Goal: Task Accomplishment & Management: Manage account settings

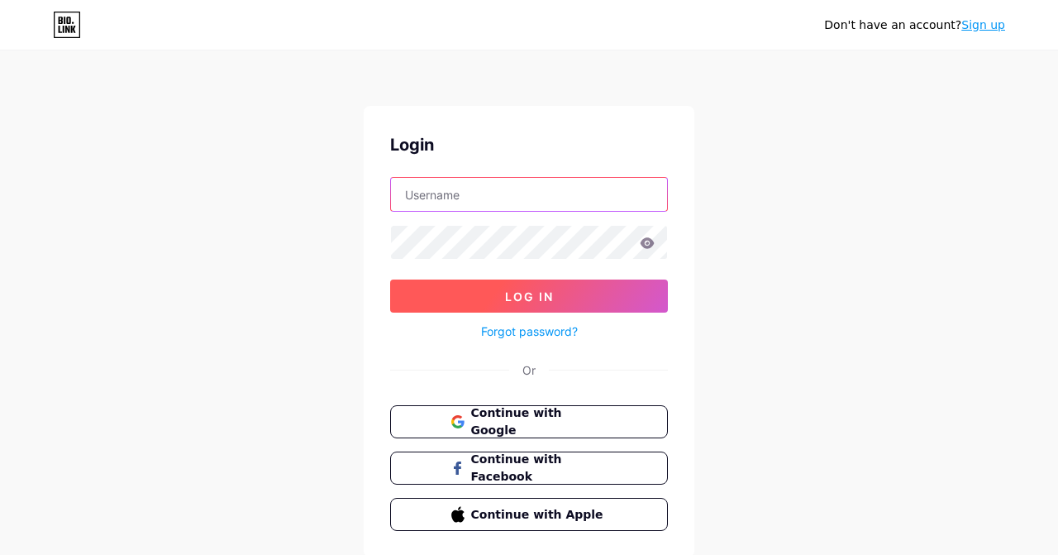
type input "evaglamaris"
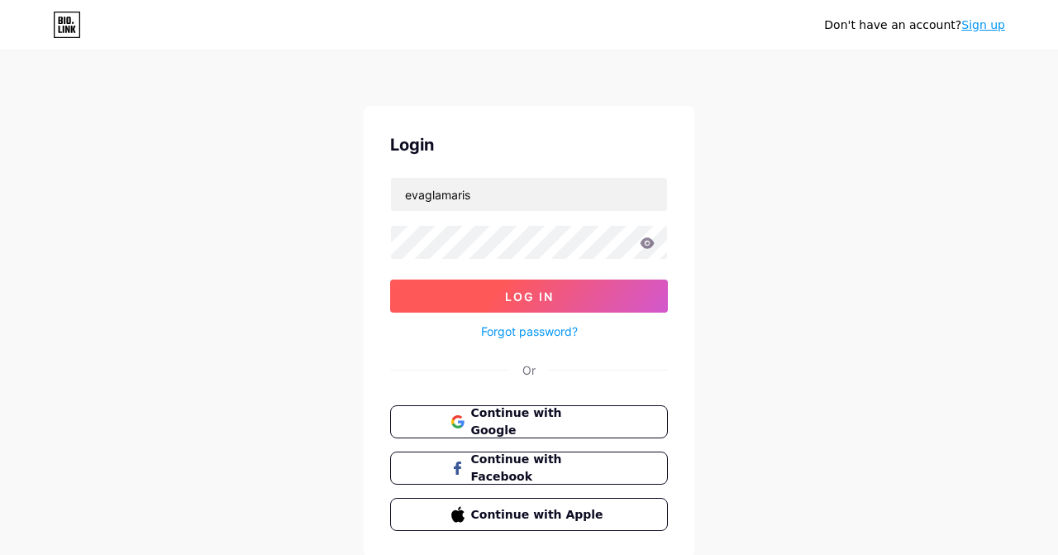
click at [534, 300] on span "Log In" at bounding box center [529, 296] width 49 height 14
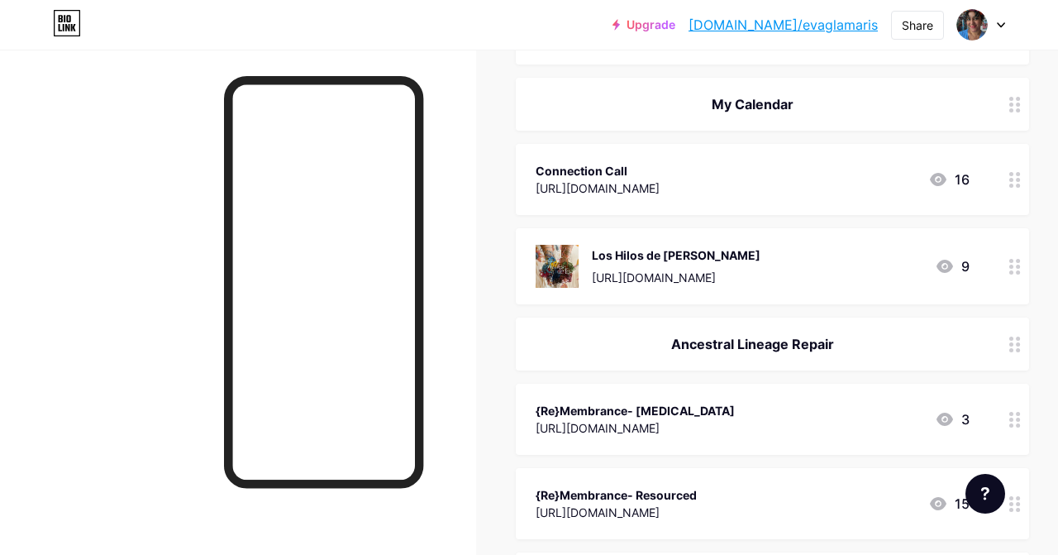
scroll to position [505, 0]
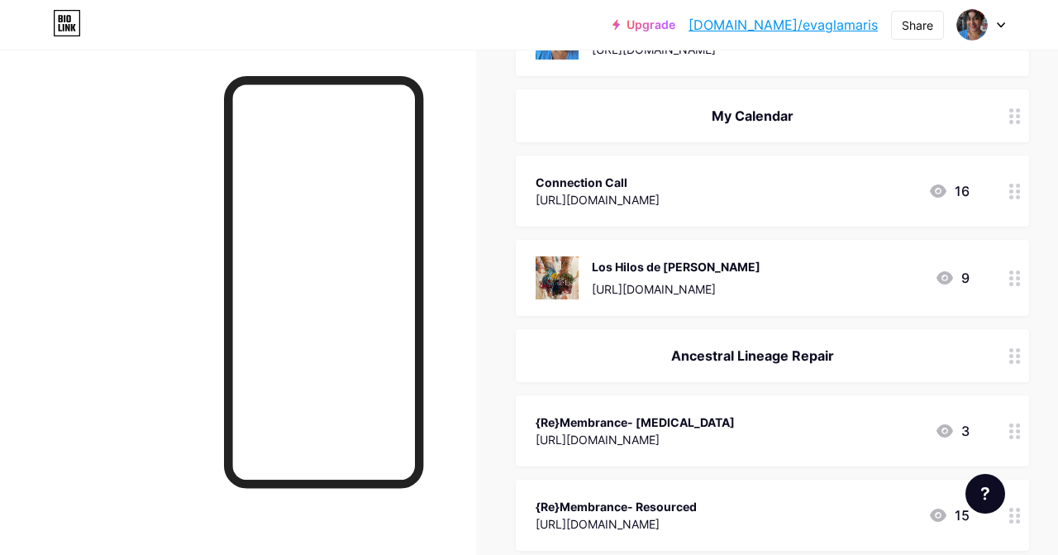
click at [814, 290] on div "Los Hilos de [PERSON_NAME] [URL][DOMAIN_NAME] 9" at bounding box center [753, 277] width 434 height 43
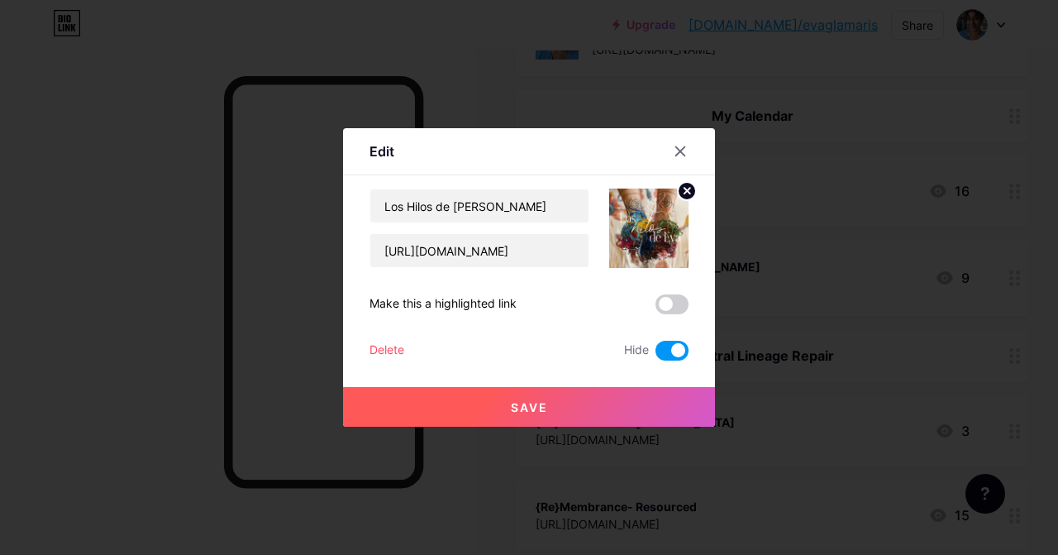
click at [677, 351] on span at bounding box center [672, 351] width 33 height 20
click at [656, 355] on input "checkbox" at bounding box center [656, 355] width 0 height 0
click at [670, 351] on span at bounding box center [672, 351] width 33 height 20
click at [656, 355] on input "checkbox" at bounding box center [656, 355] width 0 height 0
click at [677, 154] on icon at bounding box center [680, 151] width 9 height 9
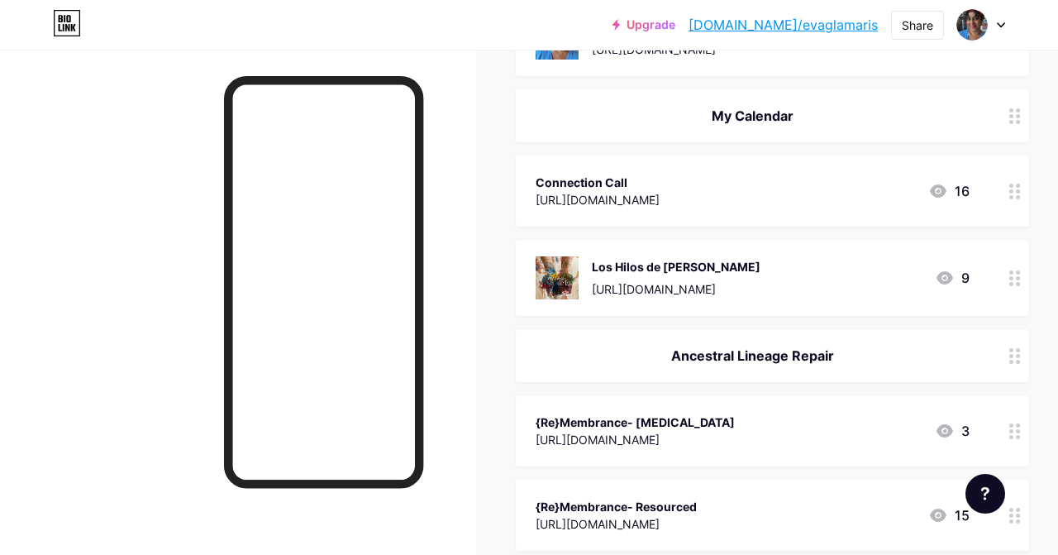
click at [843, 203] on div "Connection Call [URL][DOMAIN_NAME] 16" at bounding box center [753, 191] width 434 height 38
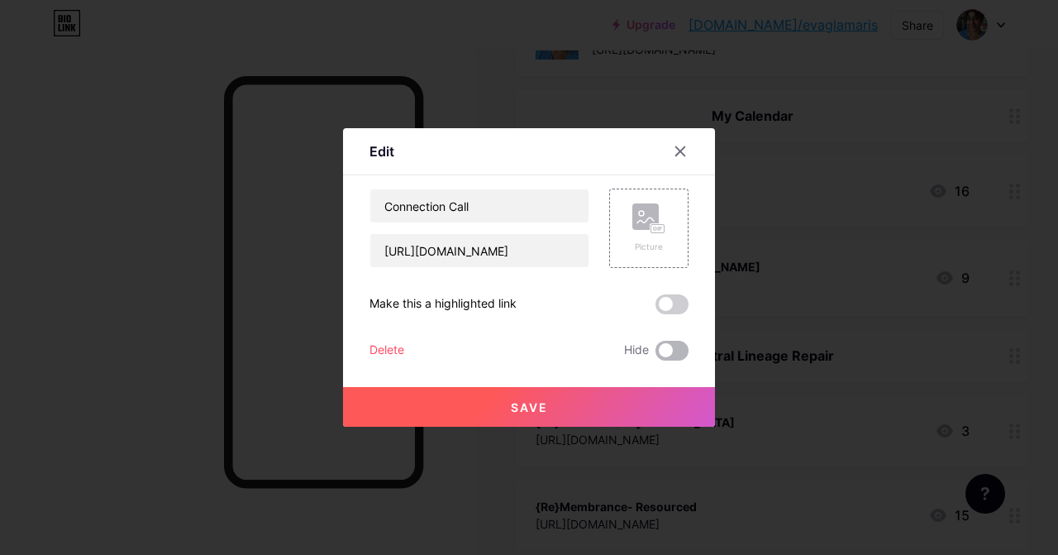
click at [671, 344] on span at bounding box center [672, 351] width 33 height 20
click at [656, 355] on input "checkbox" at bounding box center [656, 355] width 0 height 0
click at [528, 402] on span "Save" at bounding box center [529, 407] width 37 height 14
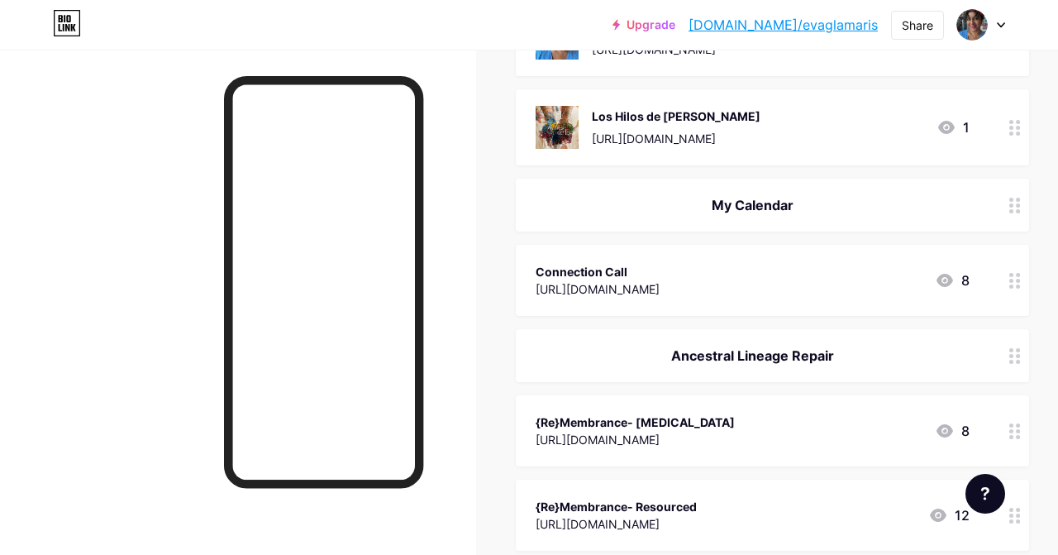
click at [1019, 207] on icon at bounding box center [1015, 206] width 12 height 16
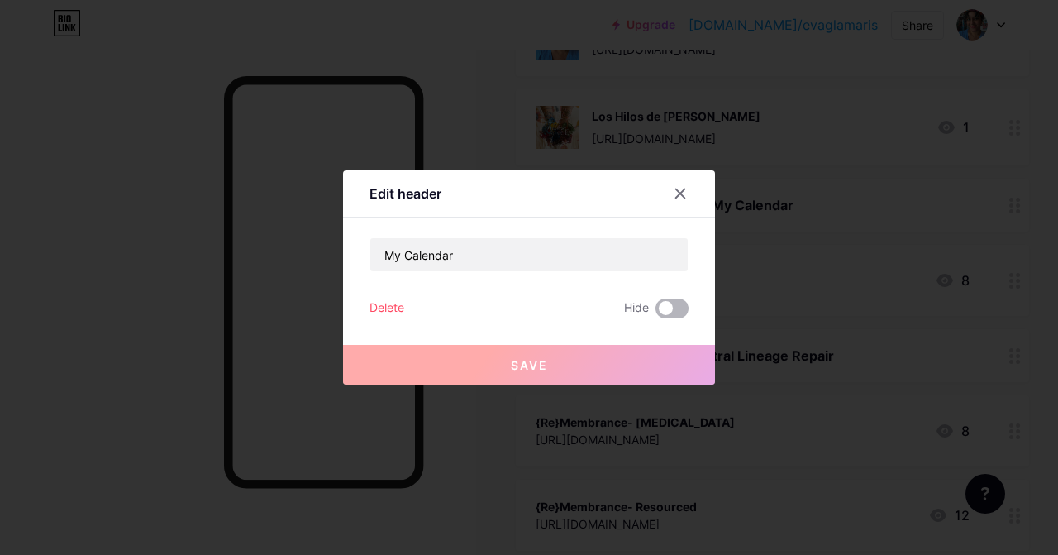
click at [668, 303] on span at bounding box center [672, 308] width 33 height 20
click at [656, 313] on input "checkbox" at bounding box center [656, 313] width 0 height 0
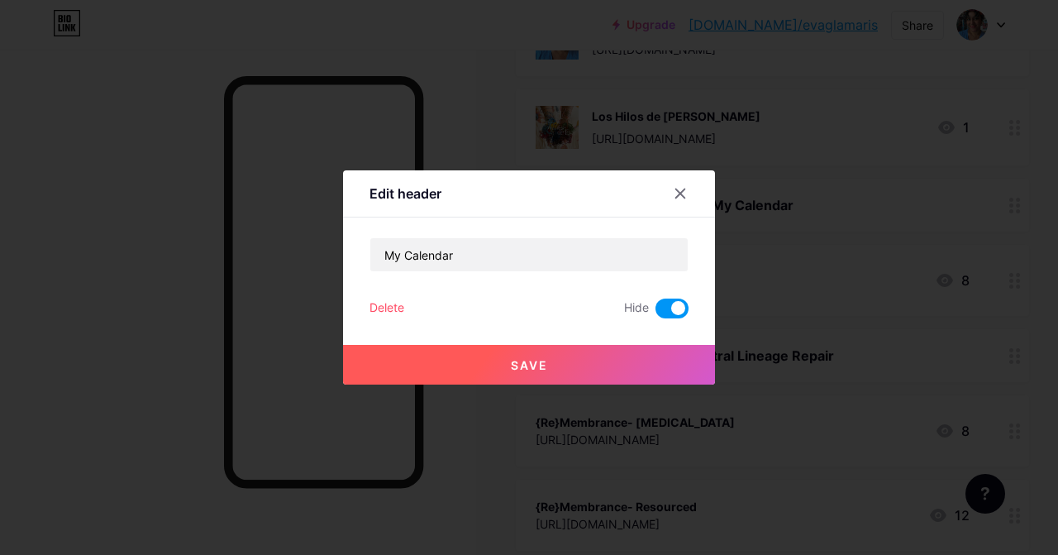
click at [515, 362] on span "Save" at bounding box center [529, 365] width 37 height 14
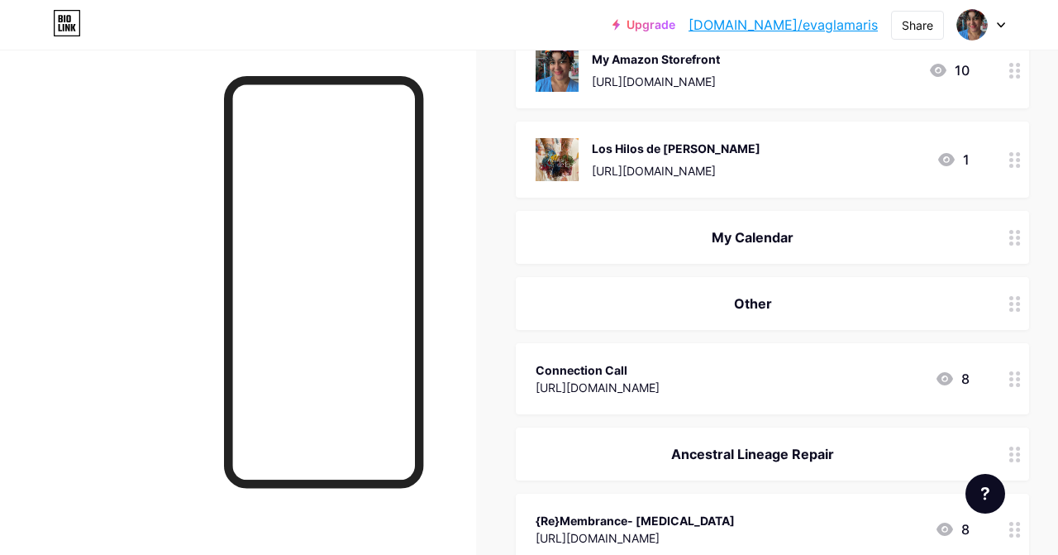
scroll to position [454, 0]
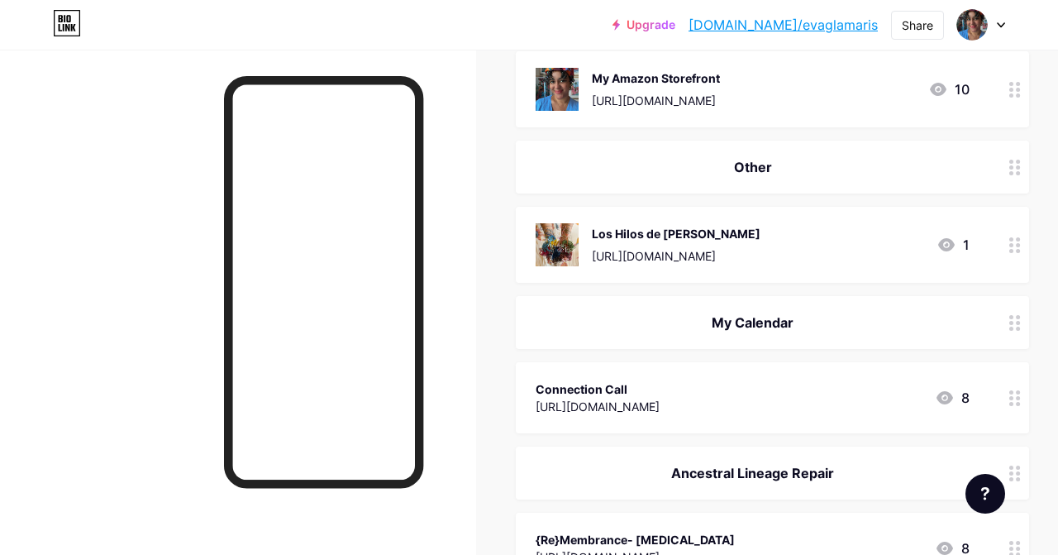
click at [796, 165] on div "Other" at bounding box center [753, 167] width 434 height 20
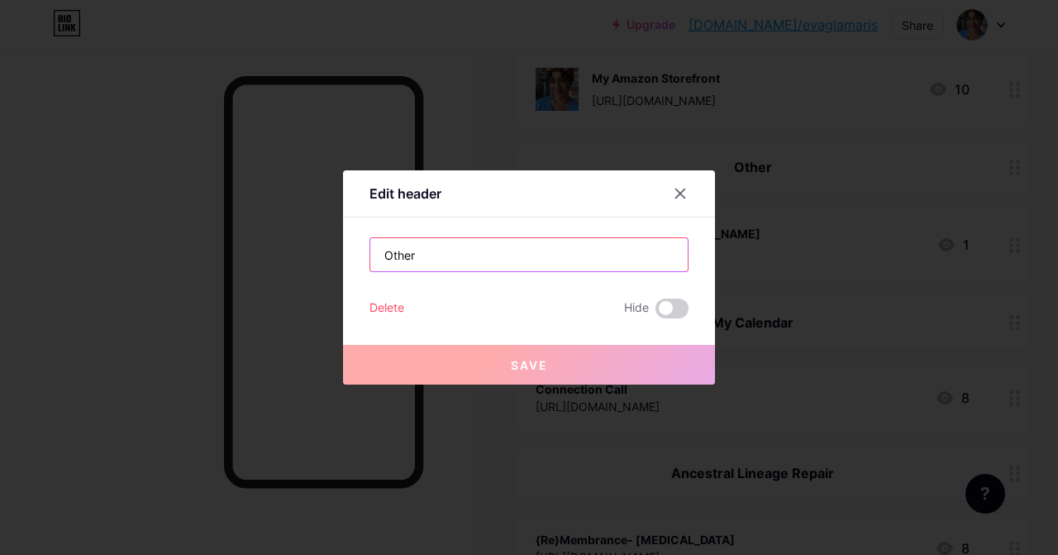
drag, startPoint x: 435, startPoint y: 252, endPoint x: 365, endPoint y: 253, distance: 69.5
click at [365, 253] on div "Edit header Other Delete Hide Save" at bounding box center [529, 277] width 372 height 214
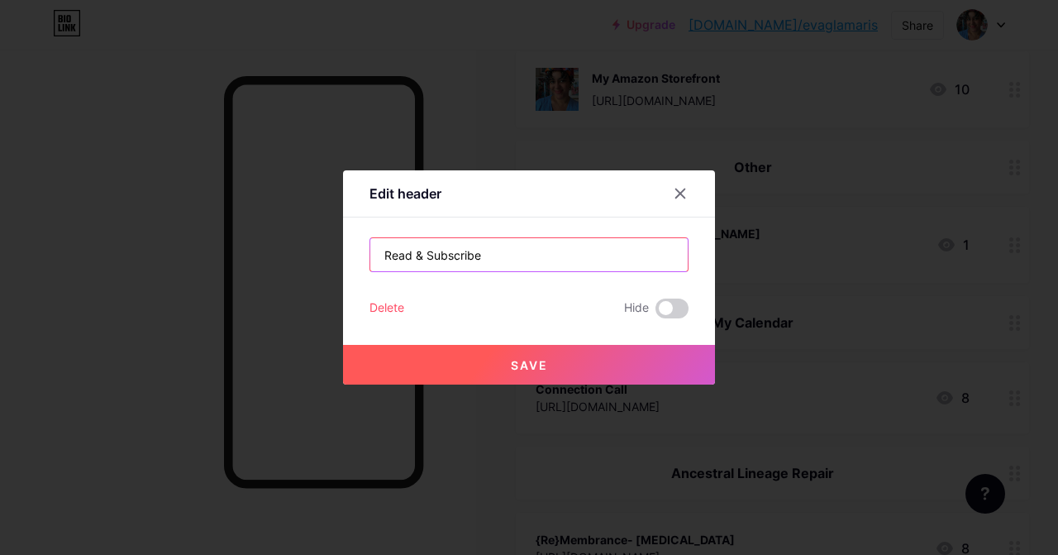
type input "Read & Subscribe"
click at [555, 370] on button "Save" at bounding box center [529, 365] width 372 height 40
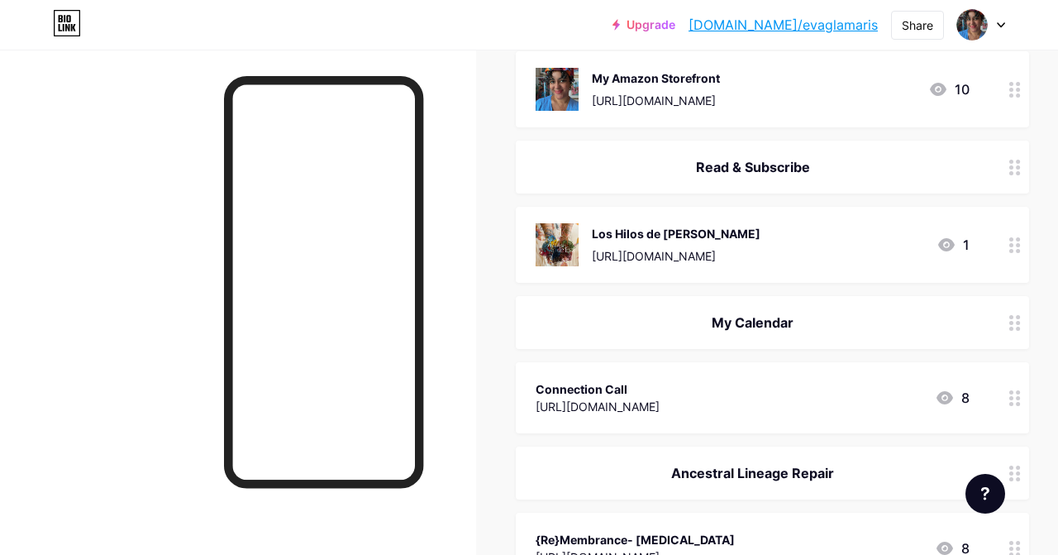
click at [817, 255] on div "Los Hilos de [PERSON_NAME] [URL][DOMAIN_NAME] 1" at bounding box center [753, 244] width 434 height 43
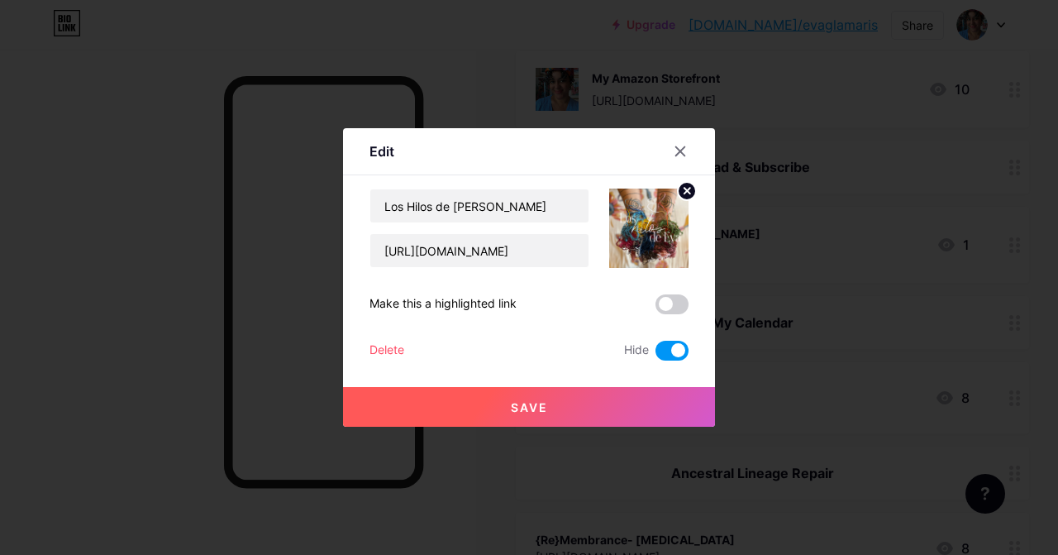
click at [671, 351] on span at bounding box center [672, 351] width 33 height 20
click at [656, 355] on input "checkbox" at bounding box center [656, 355] width 0 height 0
click at [527, 394] on button "Save" at bounding box center [529, 407] width 372 height 40
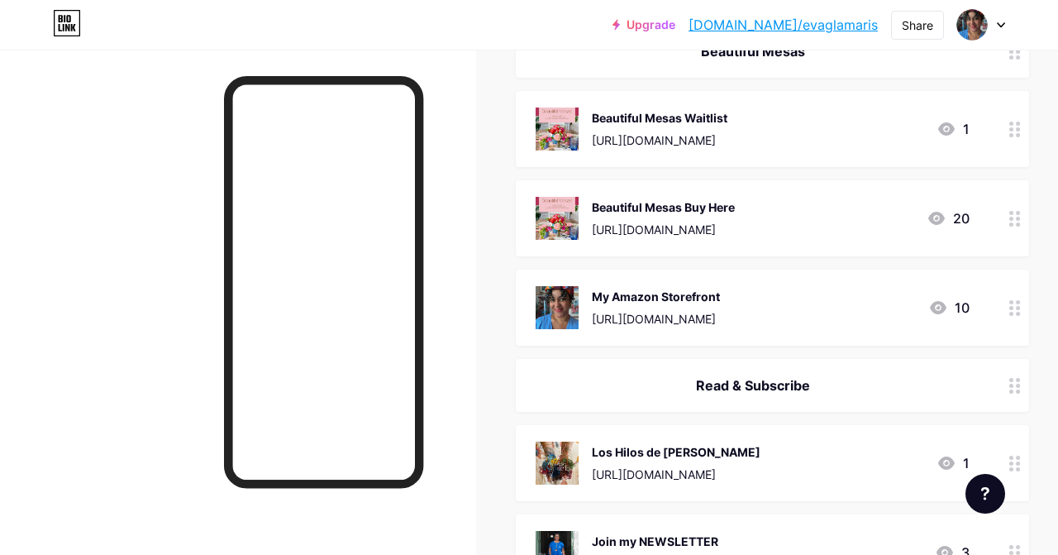
scroll to position [242, 0]
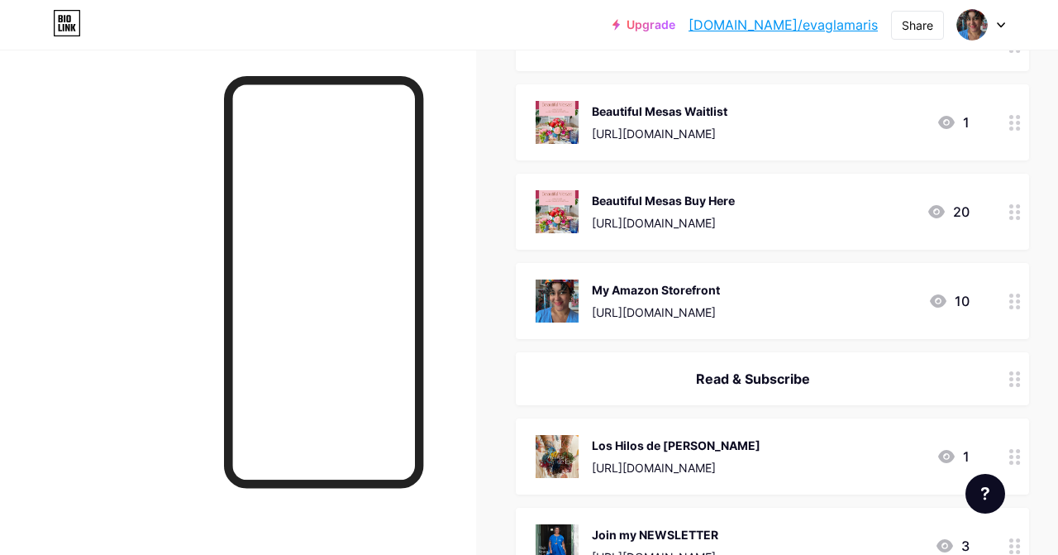
click at [1017, 303] on circle at bounding box center [1018, 301] width 4 height 4
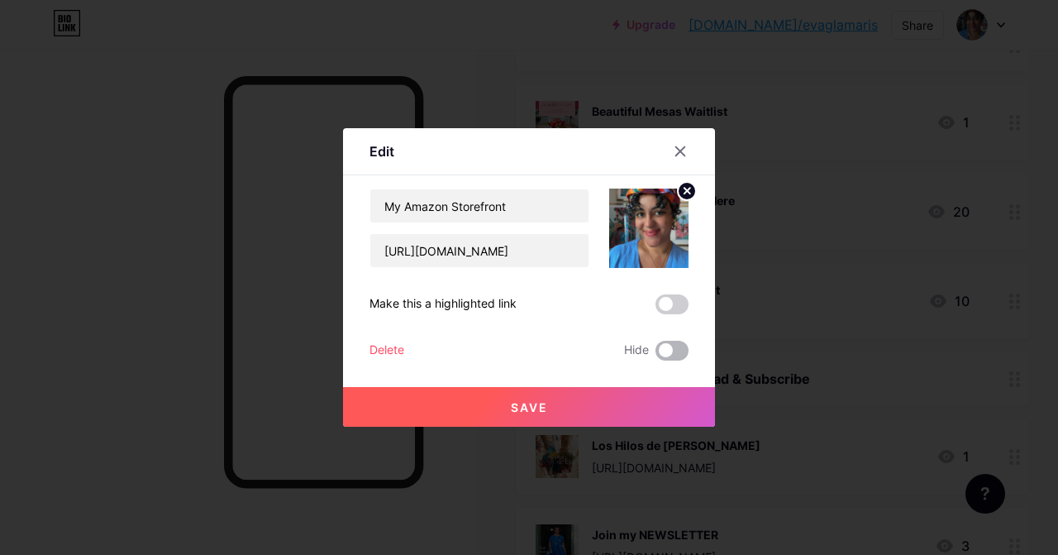
click at [666, 343] on span at bounding box center [672, 351] width 33 height 20
click at [656, 355] on input "checkbox" at bounding box center [656, 355] width 0 height 0
click at [509, 408] on button "Save" at bounding box center [529, 407] width 372 height 40
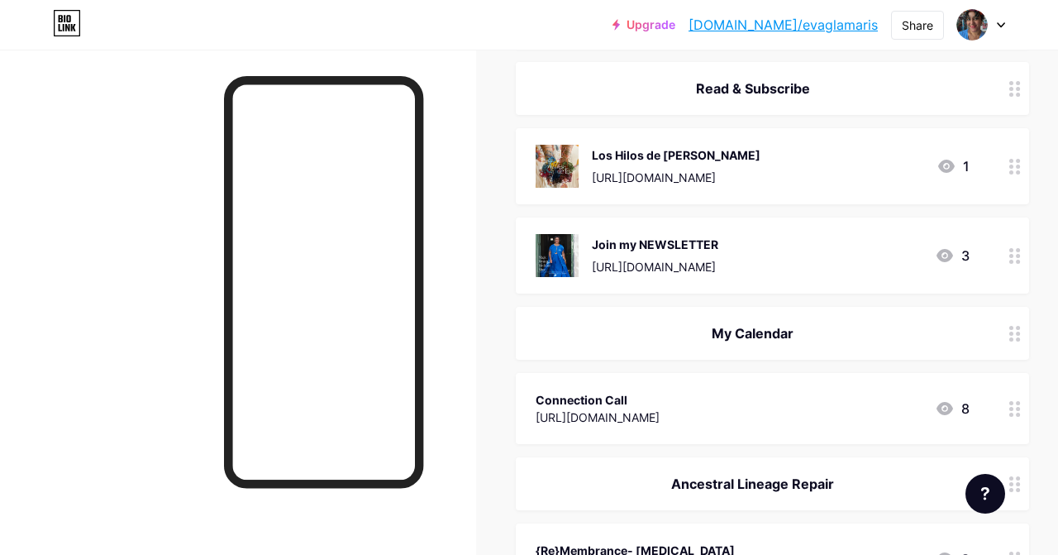
scroll to position [0, 0]
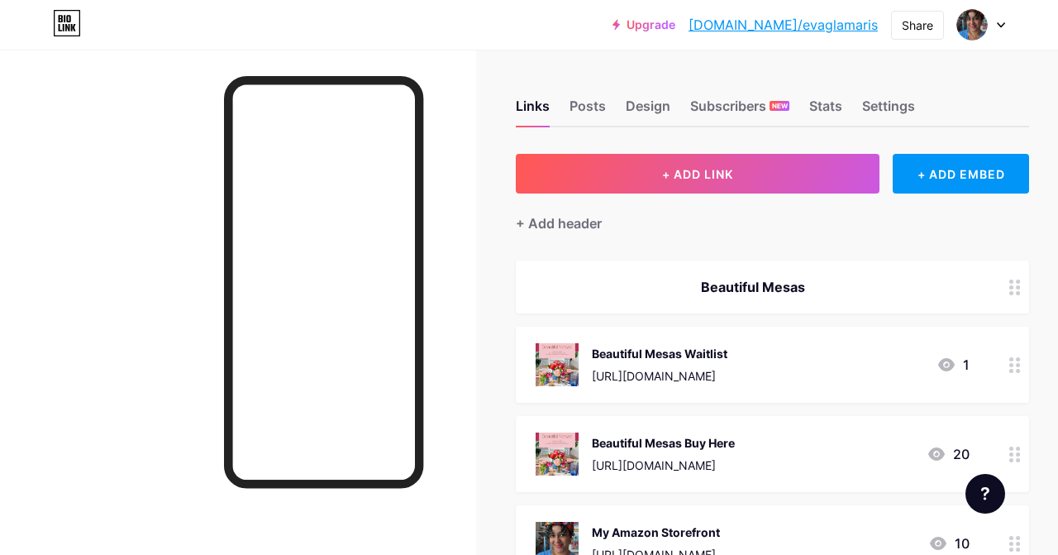
click at [551, 25] on div "Upgrade [DOMAIN_NAME]/evagla... [DOMAIN_NAME]/evaglamaris Share Switch accounts…" at bounding box center [529, 25] width 1058 height 30
